Goal: Task Accomplishment & Management: Manage account settings

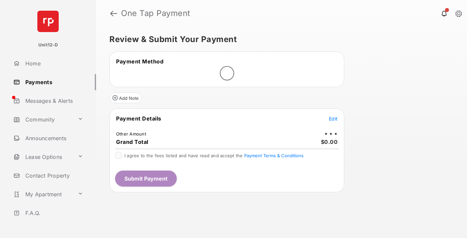
click at [333, 118] on span "Edit" at bounding box center [333, 119] width 9 height 6
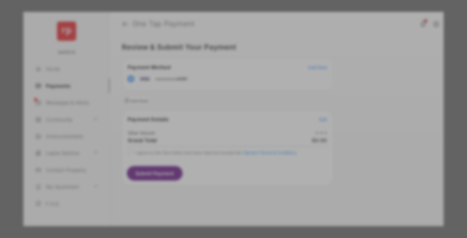
click at [221, 113] on div "Other Amount" at bounding box center [221, 112] width 108 height 11
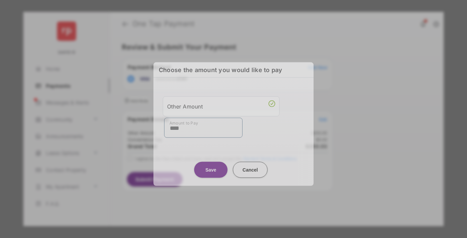
type input "****"
click at [211, 167] on button "Save" at bounding box center [210, 169] width 33 height 16
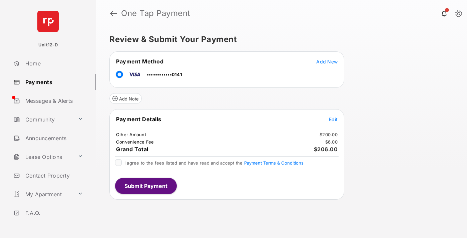
click at [333, 119] on span "Edit" at bounding box center [333, 119] width 9 height 6
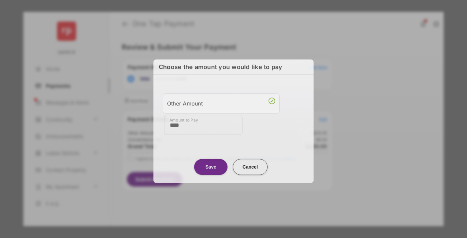
click at [211, 165] on button "Save" at bounding box center [210, 167] width 33 height 16
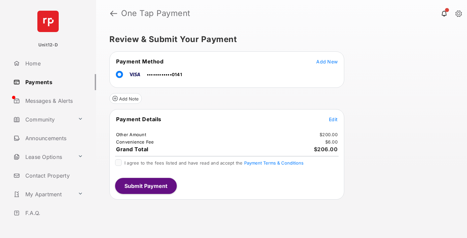
click at [145, 185] on button "Submit Payment" at bounding box center [146, 186] width 62 height 16
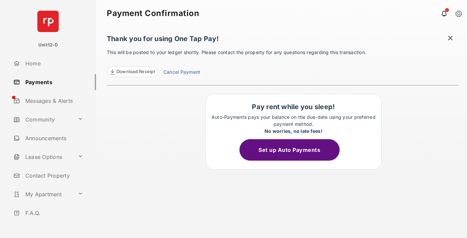
click at [293, 150] on button "Set up Auto Payments" at bounding box center [289, 149] width 100 height 21
